Goal: Task Accomplishment & Management: Complete application form

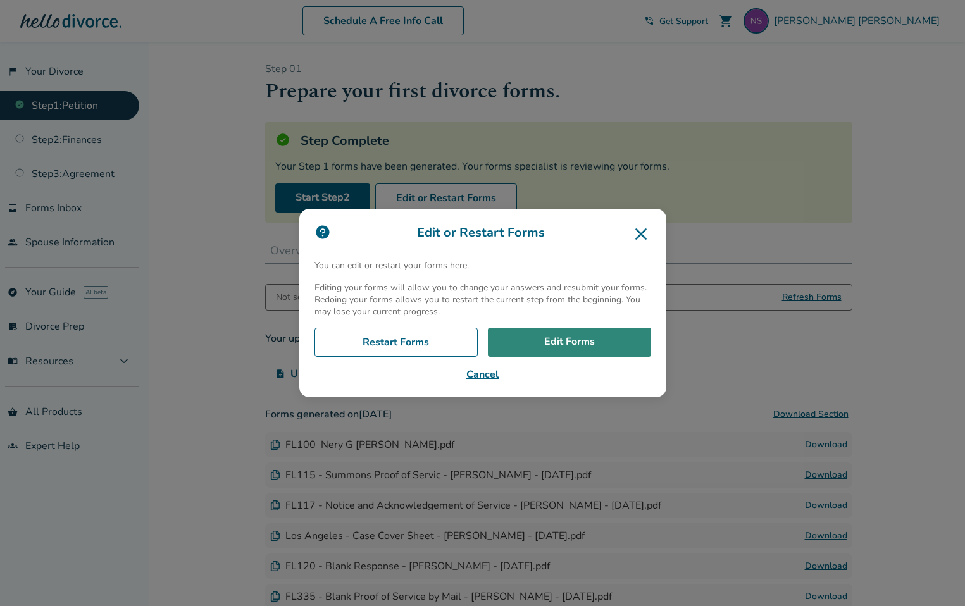
drag, startPoint x: 0, startPoint y: 0, endPoint x: 579, endPoint y: 345, distance: 674.2
click at [579, 345] on link "Edit Forms" at bounding box center [569, 342] width 163 height 29
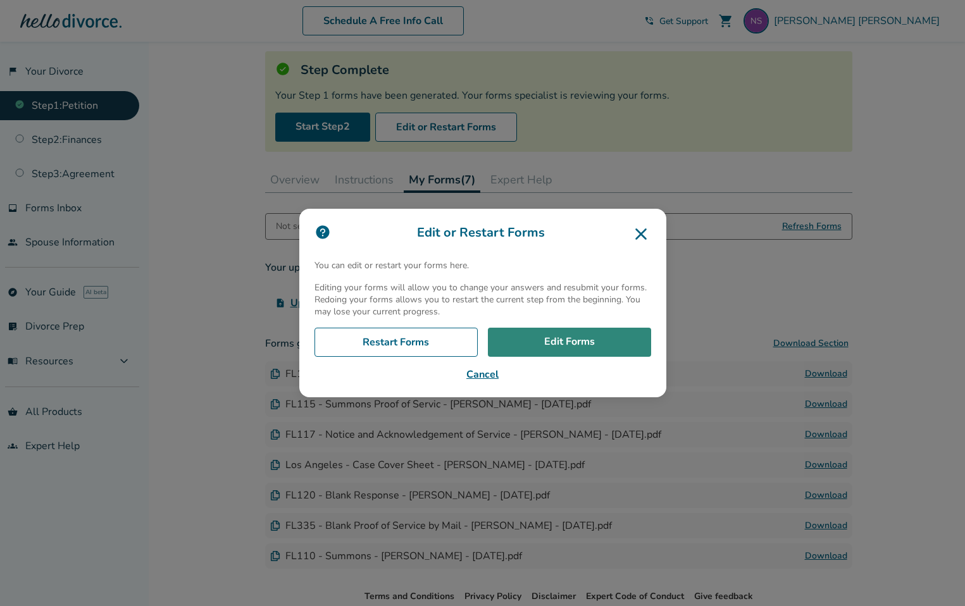
scroll to position [71, 0]
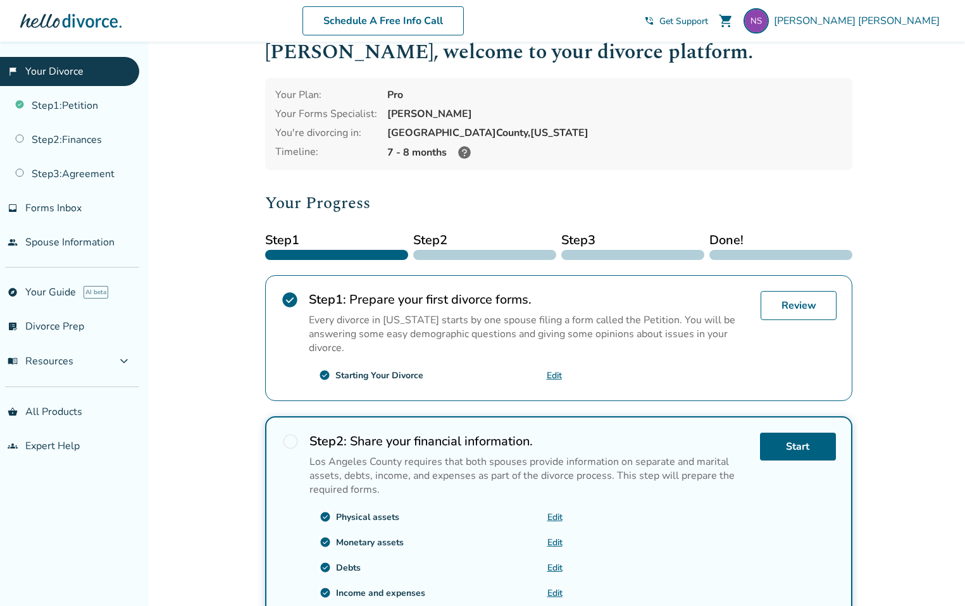
scroll to position [27, 0]
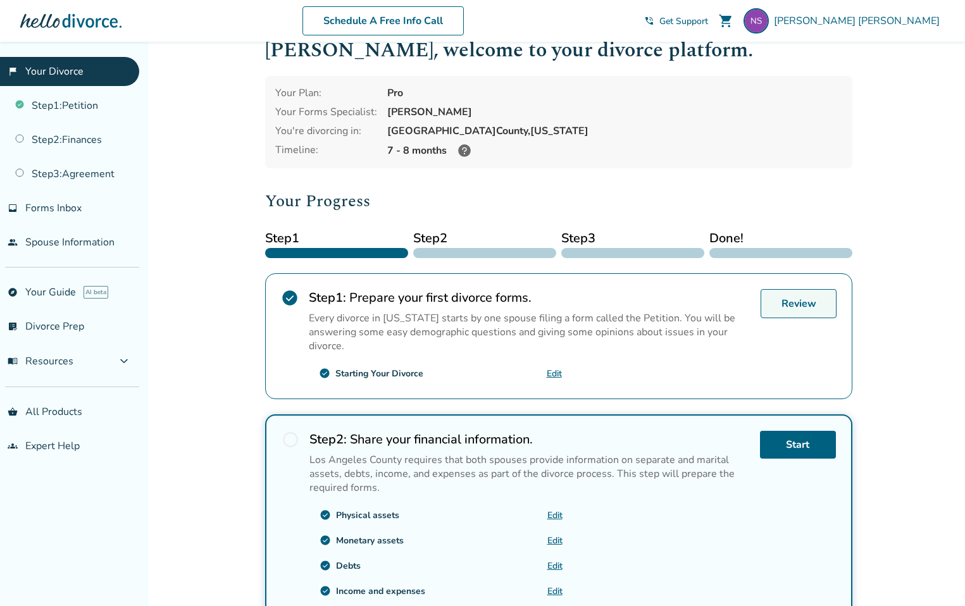
click at [800, 306] on link "Review" at bounding box center [799, 303] width 76 height 29
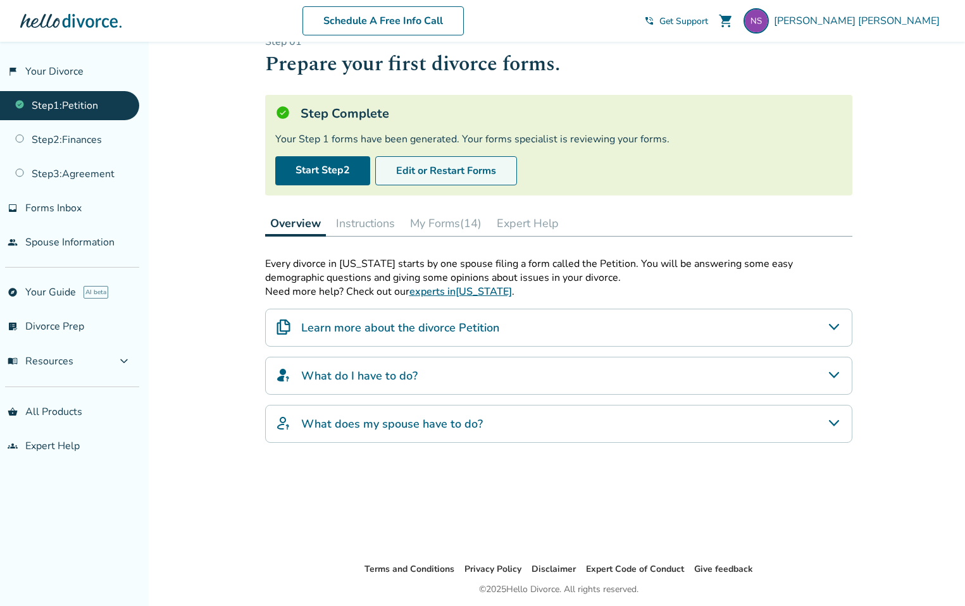
click at [442, 176] on button "Edit or Restart Forms" at bounding box center [446, 170] width 142 height 29
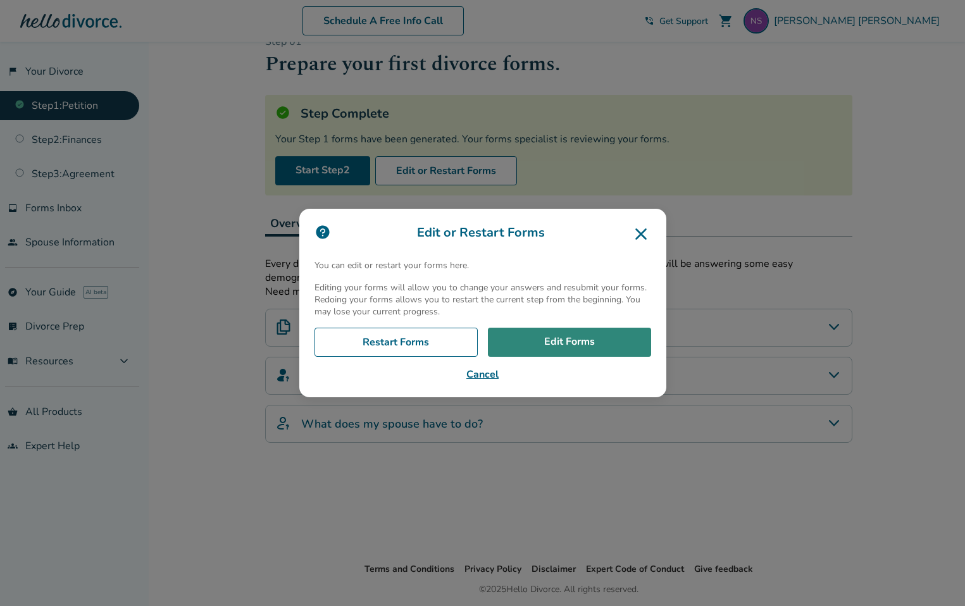
click at [563, 345] on link "Edit Forms" at bounding box center [569, 342] width 163 height 29
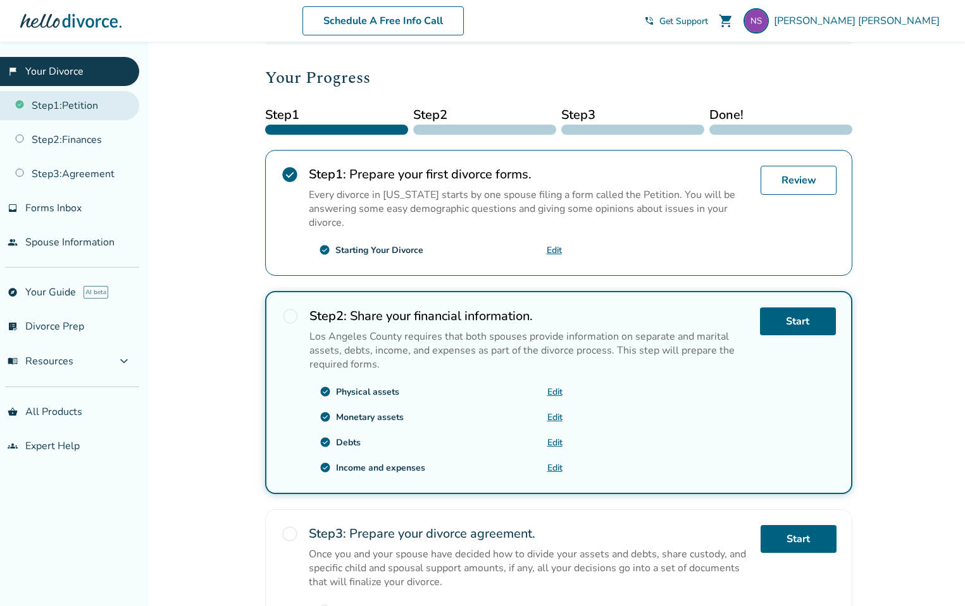
click at [78, 107] on link "Step 1 : Petition" at bounding box center [69, 105] width 139 height 29
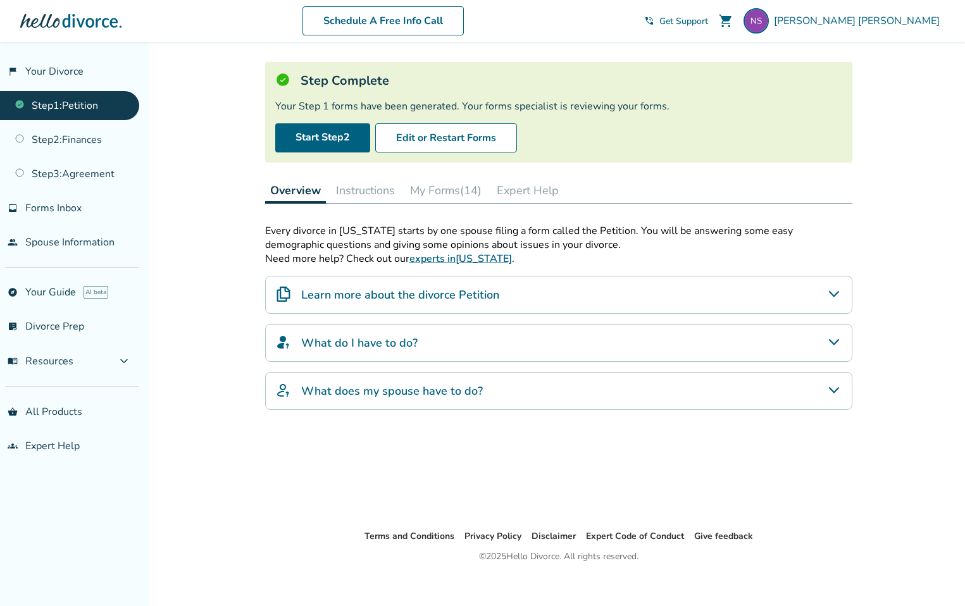
scroll to position [71, 0]
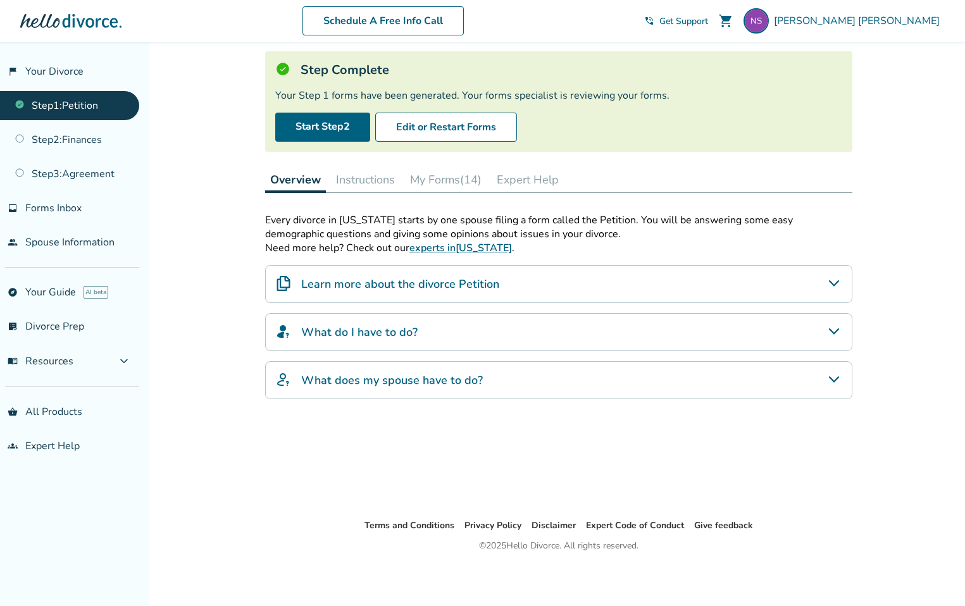
click at [452, 180] on button "My Forms (14)" at bounding box center [446, 179] width 82 height 25
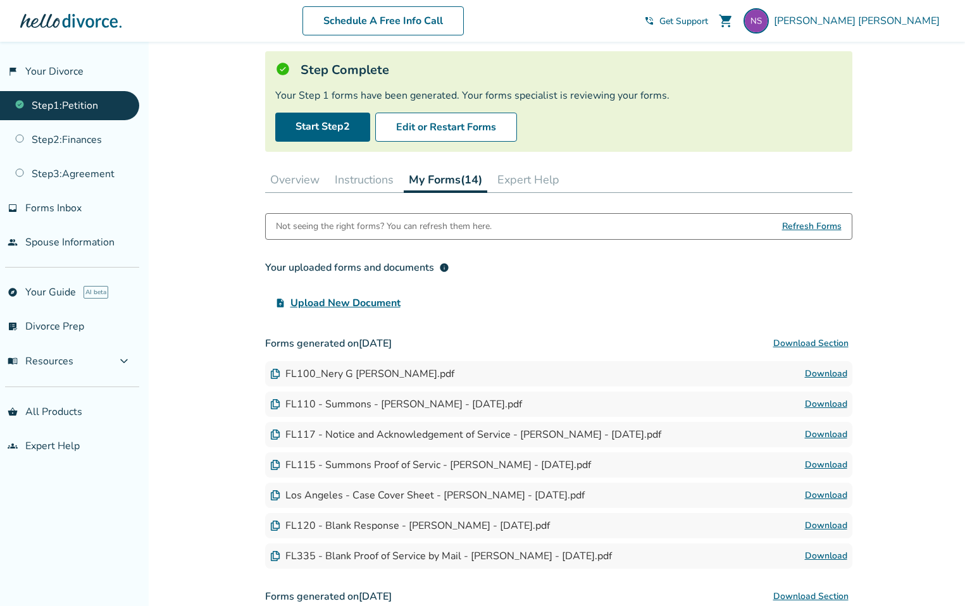
click at [275, 375] on img at bounding box center [275, 374] width 10 height 10
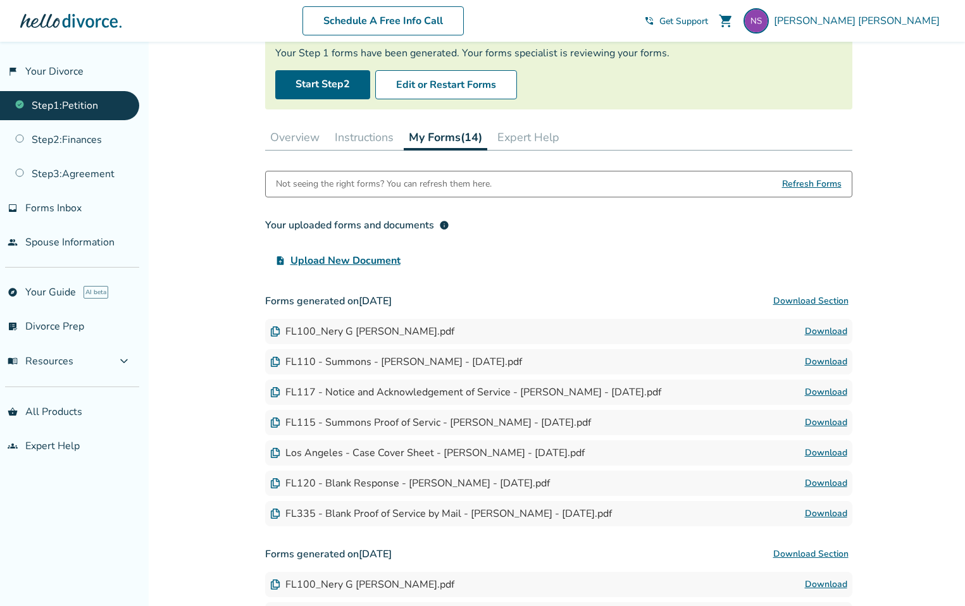
scroll to position [77, 0]
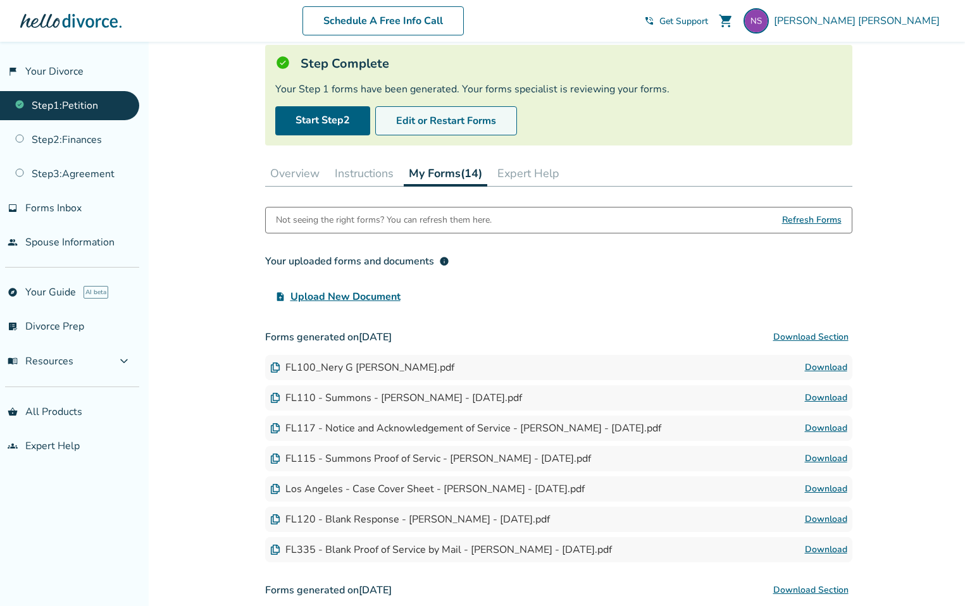
click at [461, 121] on button "Edit or Restart Forms" at bounding box center [446, 120] width 142 height 29
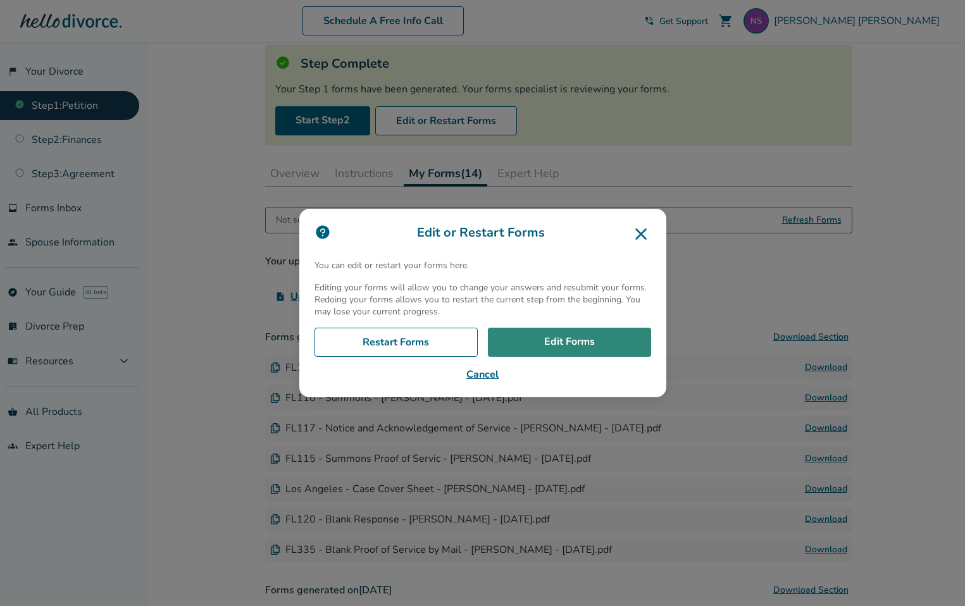
click at [570, 345] on link "Edit Forms" at bounding box center [569, 342] width 163 height 29
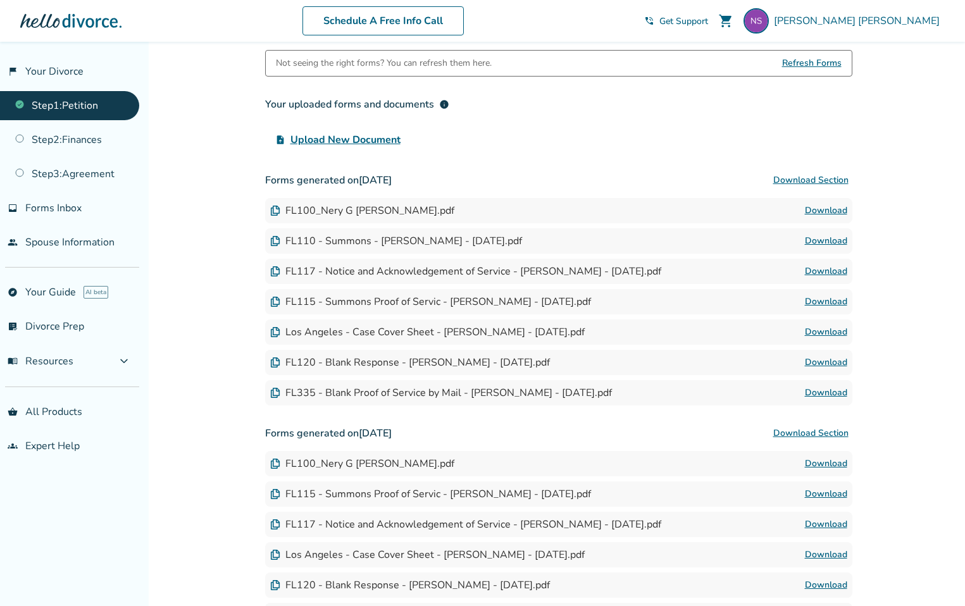
scroll to position [232, 0]
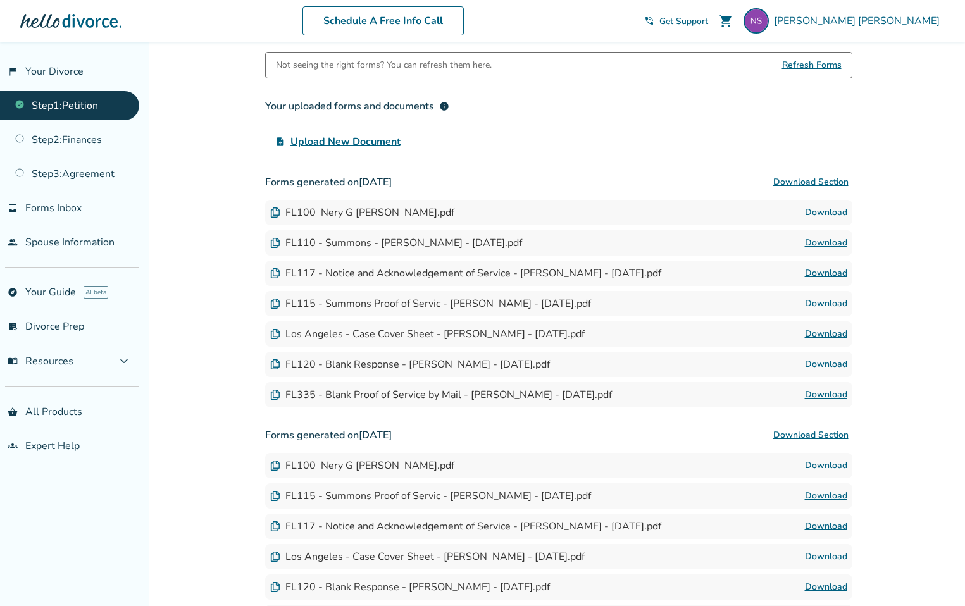
click at [78, 103] on link "Step 1 : Petition" at bounding box center [69, 105] width 139 height 29
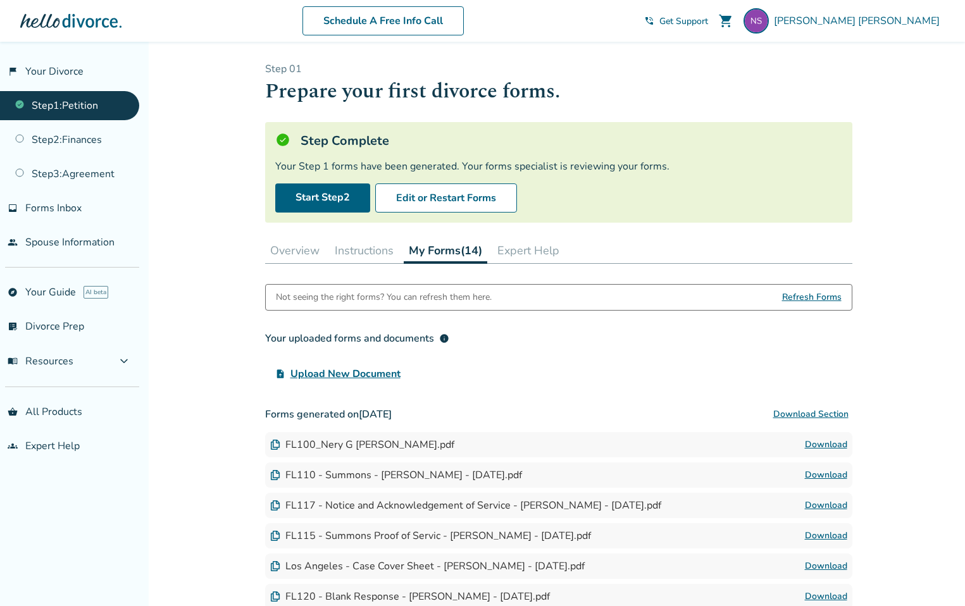
click at [297, 253] on button "Overview" at bounding box center [294, 250] width 59 height 25
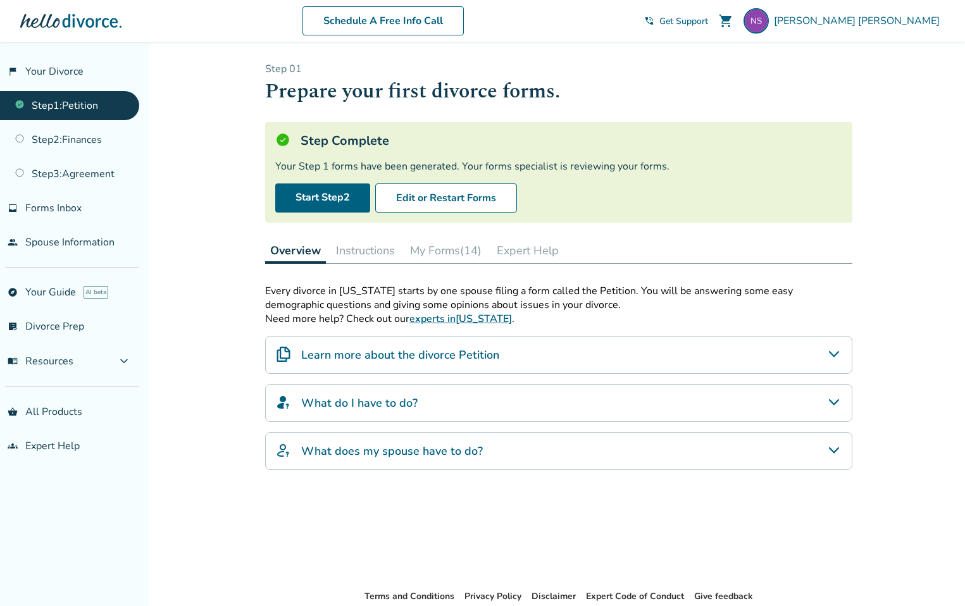
click at [372, 250] on button "Instructions" at bounding box center [365, 250] width 69 height 25
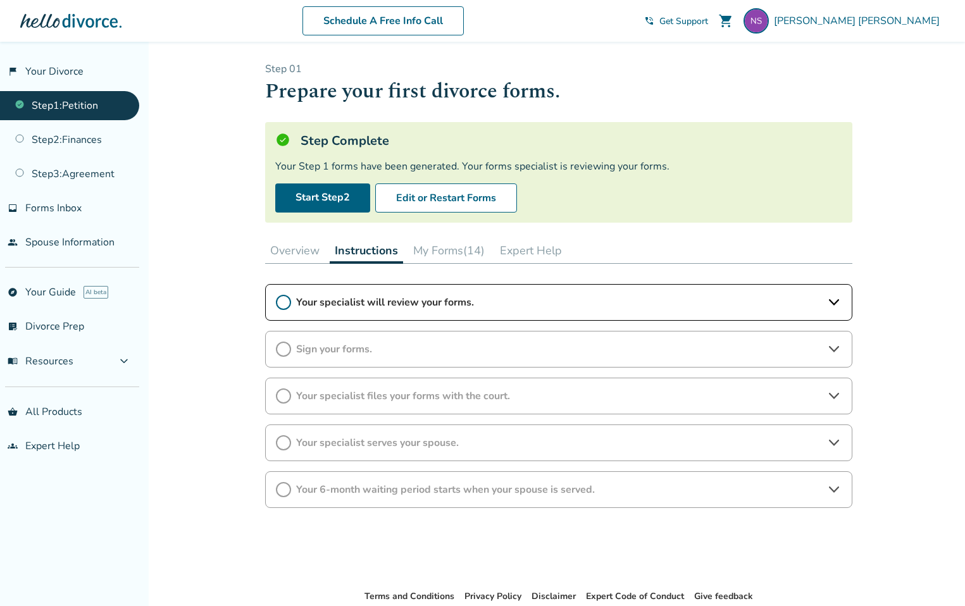
click at [831, 303] on icon at bounding box center [833, 302] width 10 height 6
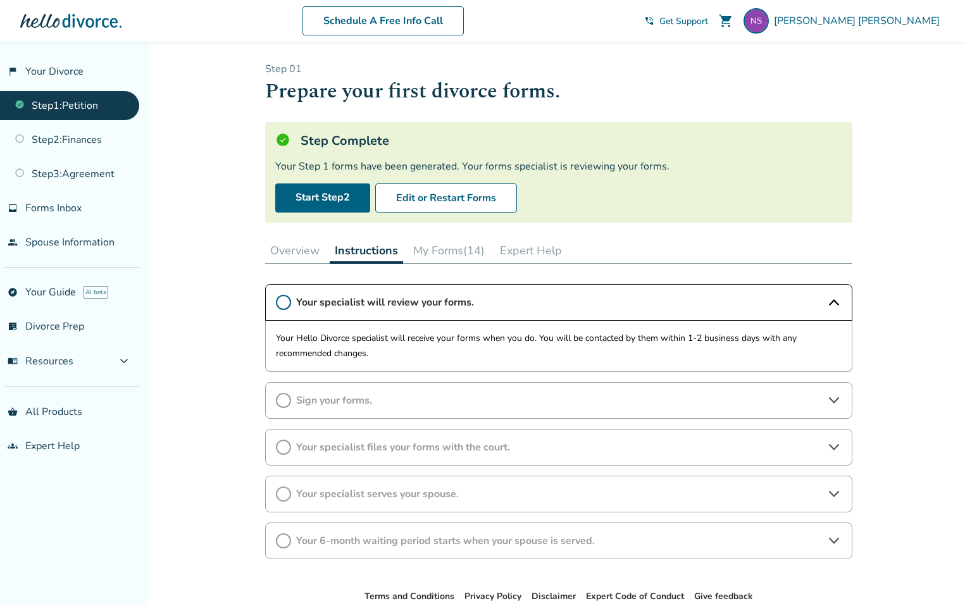
click at [831, 303] on icon at bounding box center [833, 302] width 15 height 15
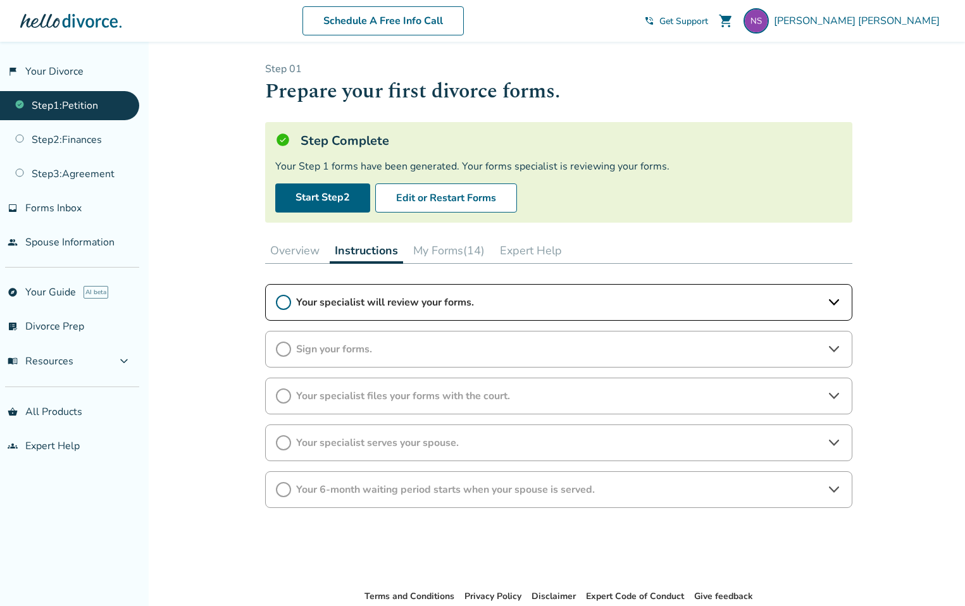
click at [442, 249] on button "My Forms (14)" at bounding box center [449, 250] width 82 height 25
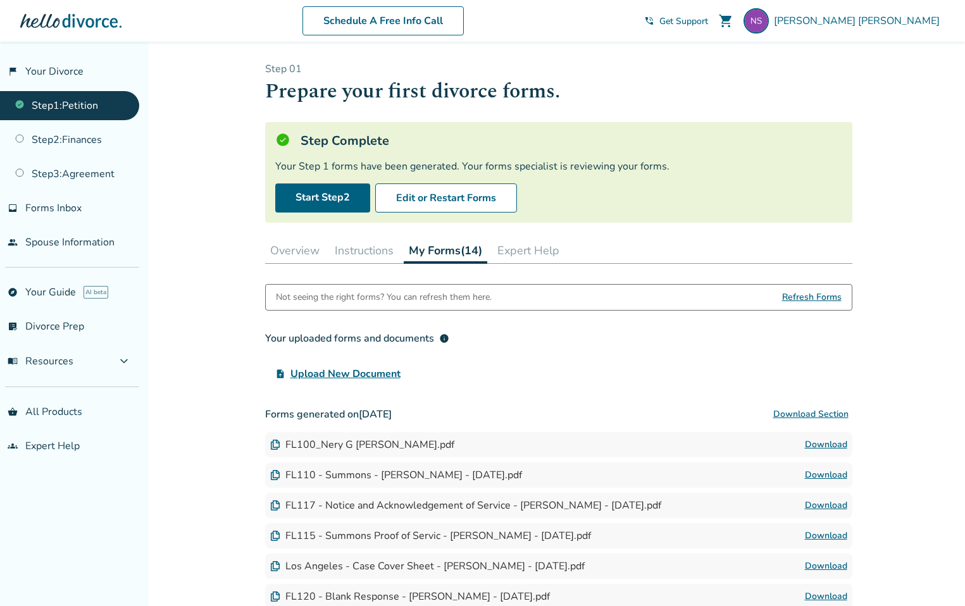
click at [331, 442] on div "FL100_Nery G soto.pdf" at bounding box center [362, 445] width 184 height 14
click at [46, 204] on span "Forms Inbox" at bounding box center [53, 208] width 56 height 14
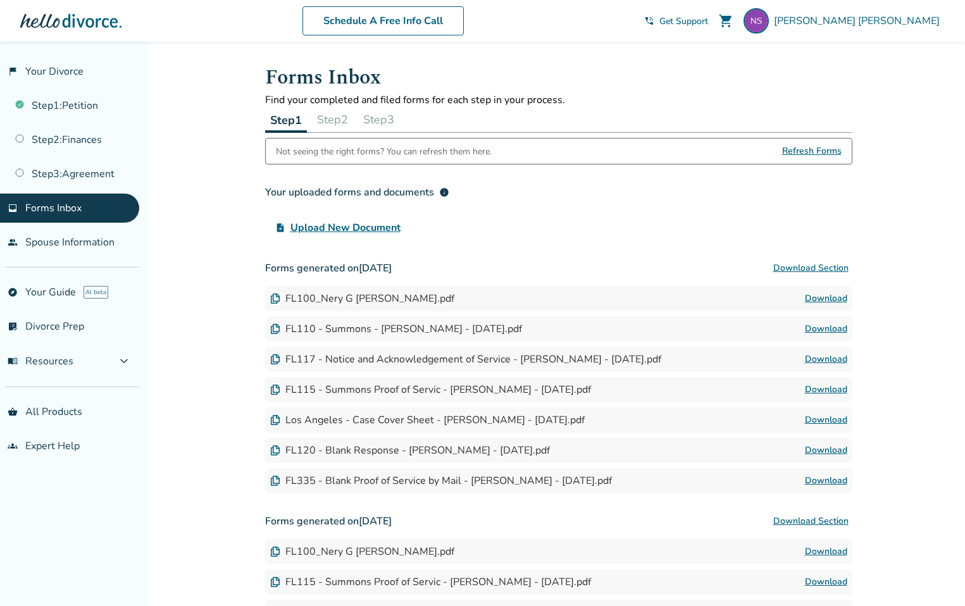
click at [344, 120] on button "Step 2" at bounding box center [332, 119] width 41 height 25
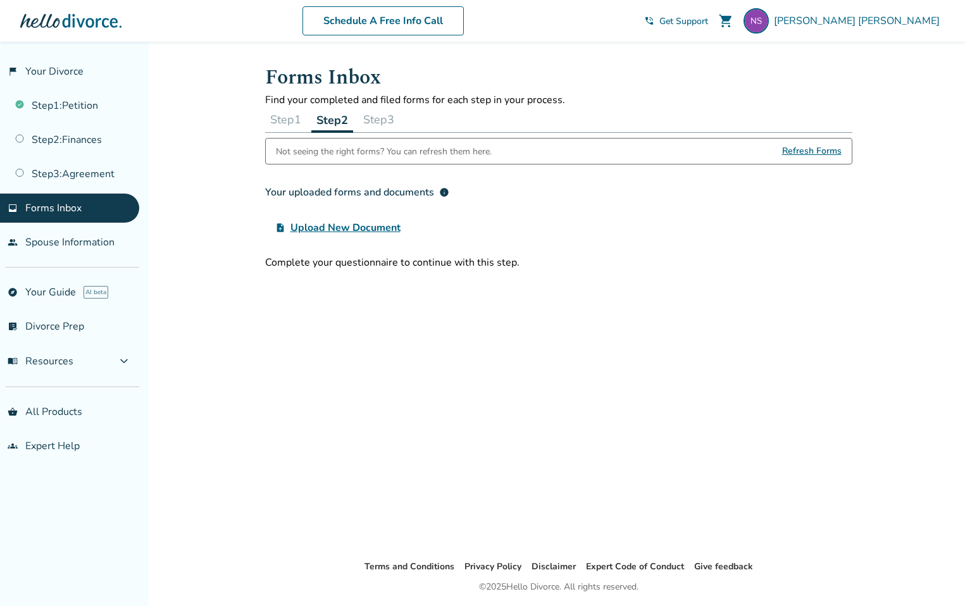
click at [297, 123] on button "Step 1" at bounding box center [285, 119] width 41 height 25
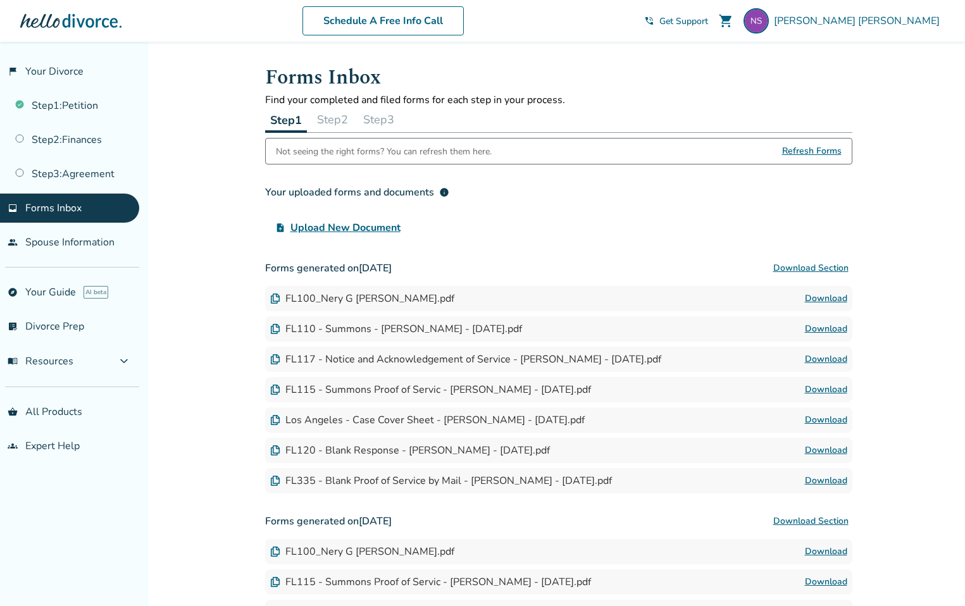
click at [273, 298] on img at bounding box center [275, 299] width 10 height 10
click at [84, 109] on link "Step 1 : Petition" at bounding box center [69, 105] width 139 height 29
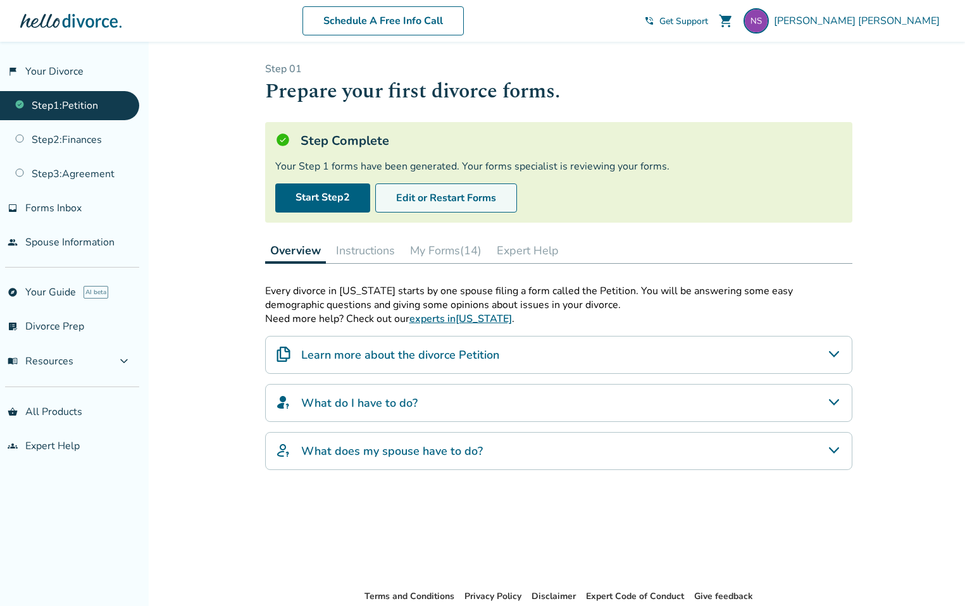
click at [447, 200] on button "Edit or Restart Forms" at bounding box center [446, 197] width 142 height 29
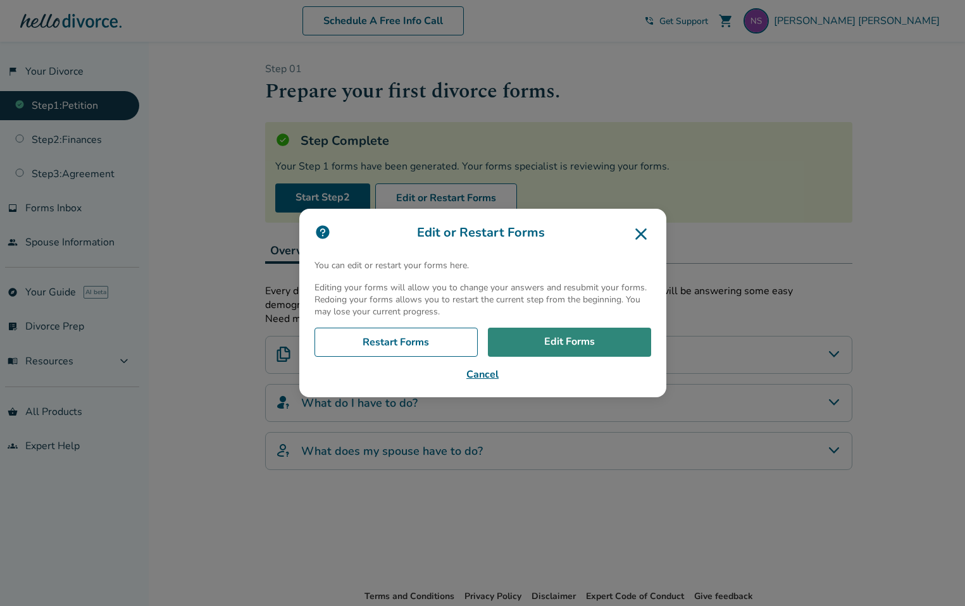
click at [574, 337] on link "Edit Forms" at bounding box center [569, 342] width 163 height 29
